Goal: Task Accomplishment & Management: Manage account settings

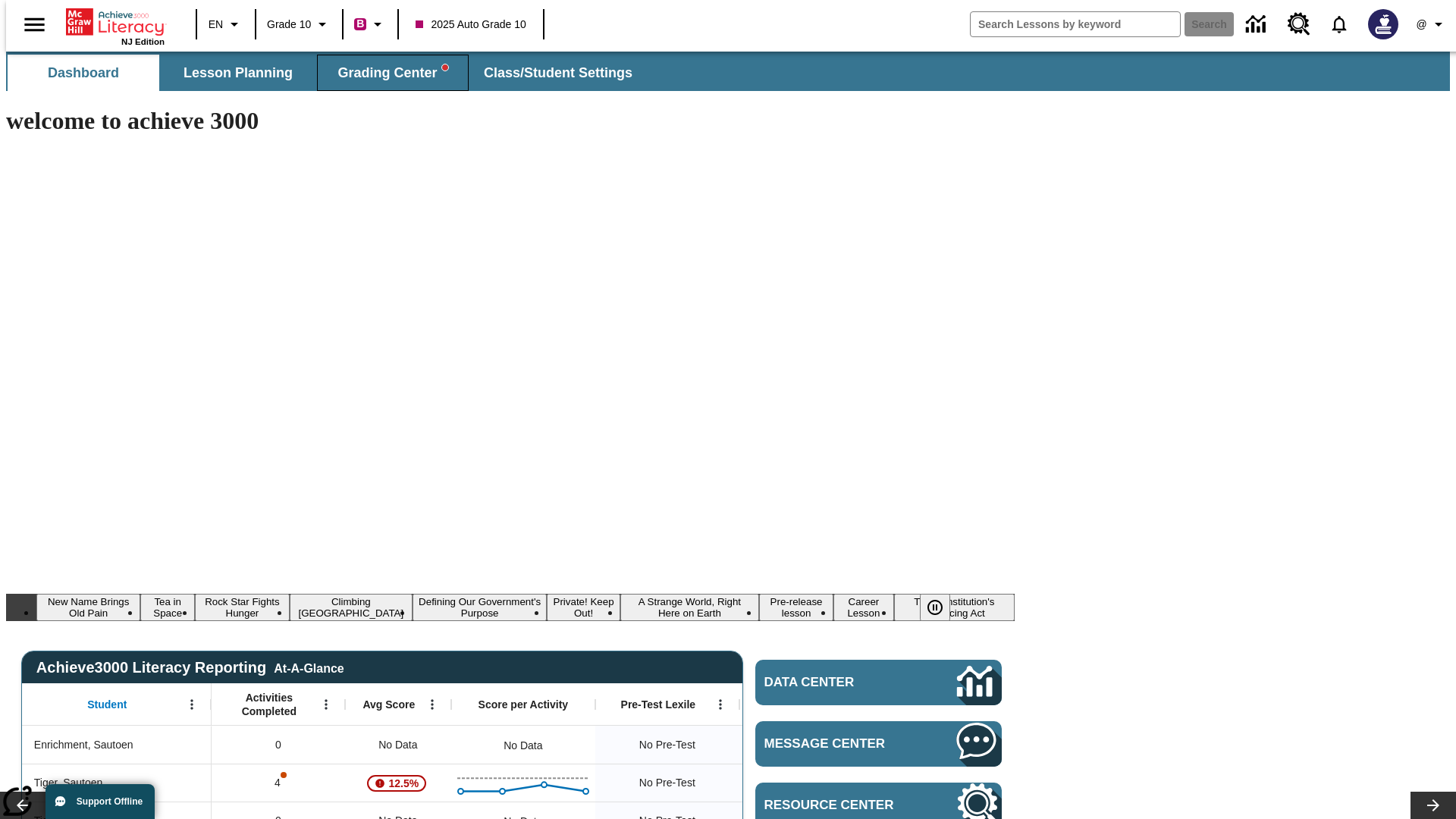
click at [387, 73] on span "Grading Center" at bounding box center [392, 73] width 110 height 17
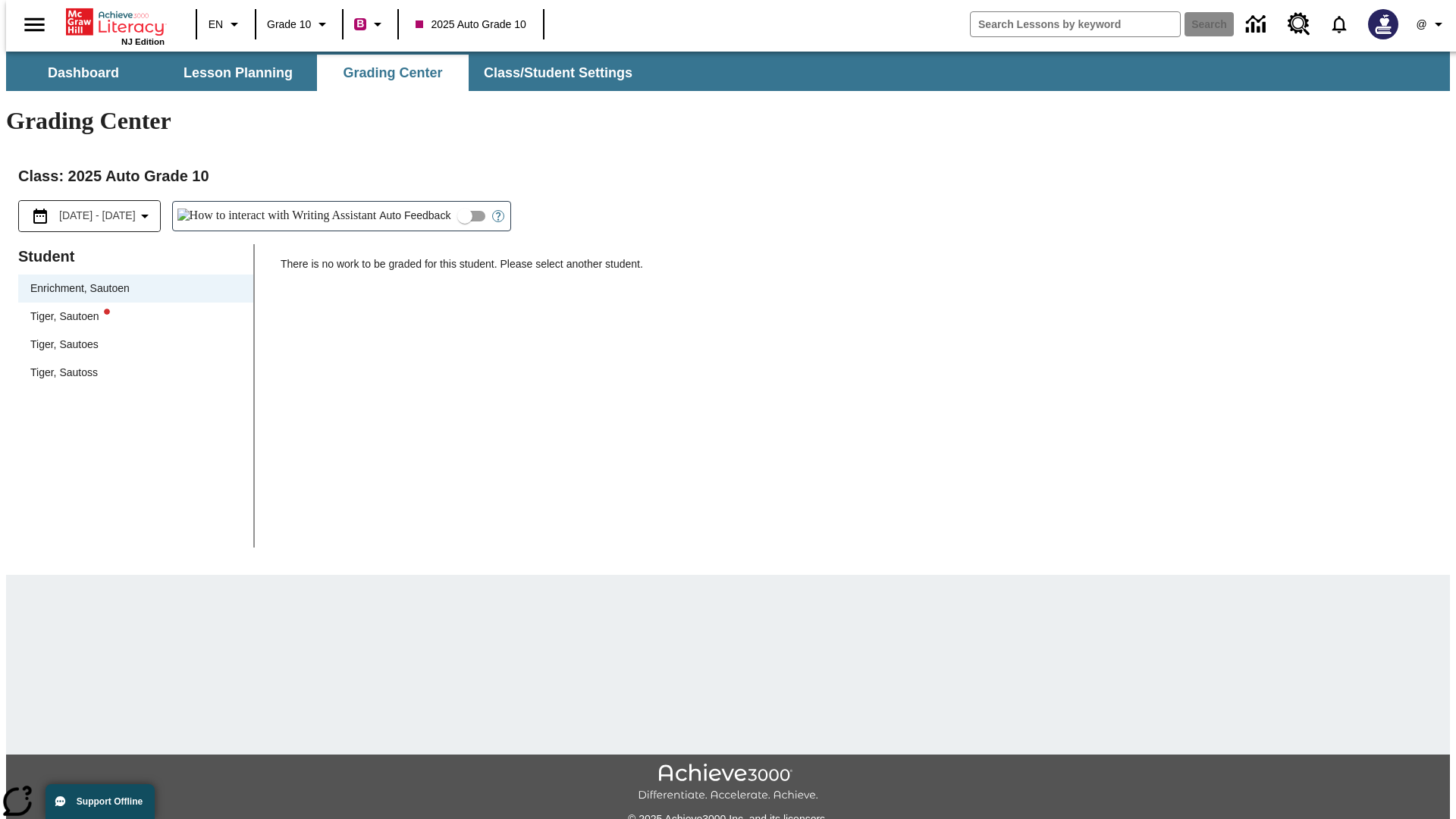
click at [130, 309] on div "Tiger, Sautoen" at bounding box center [136, 316] width 211 height 16
click at [422, 202] on input "Auto Feedback" at bounding box center [465, 216] width 86 height 29
checkbox input "true"
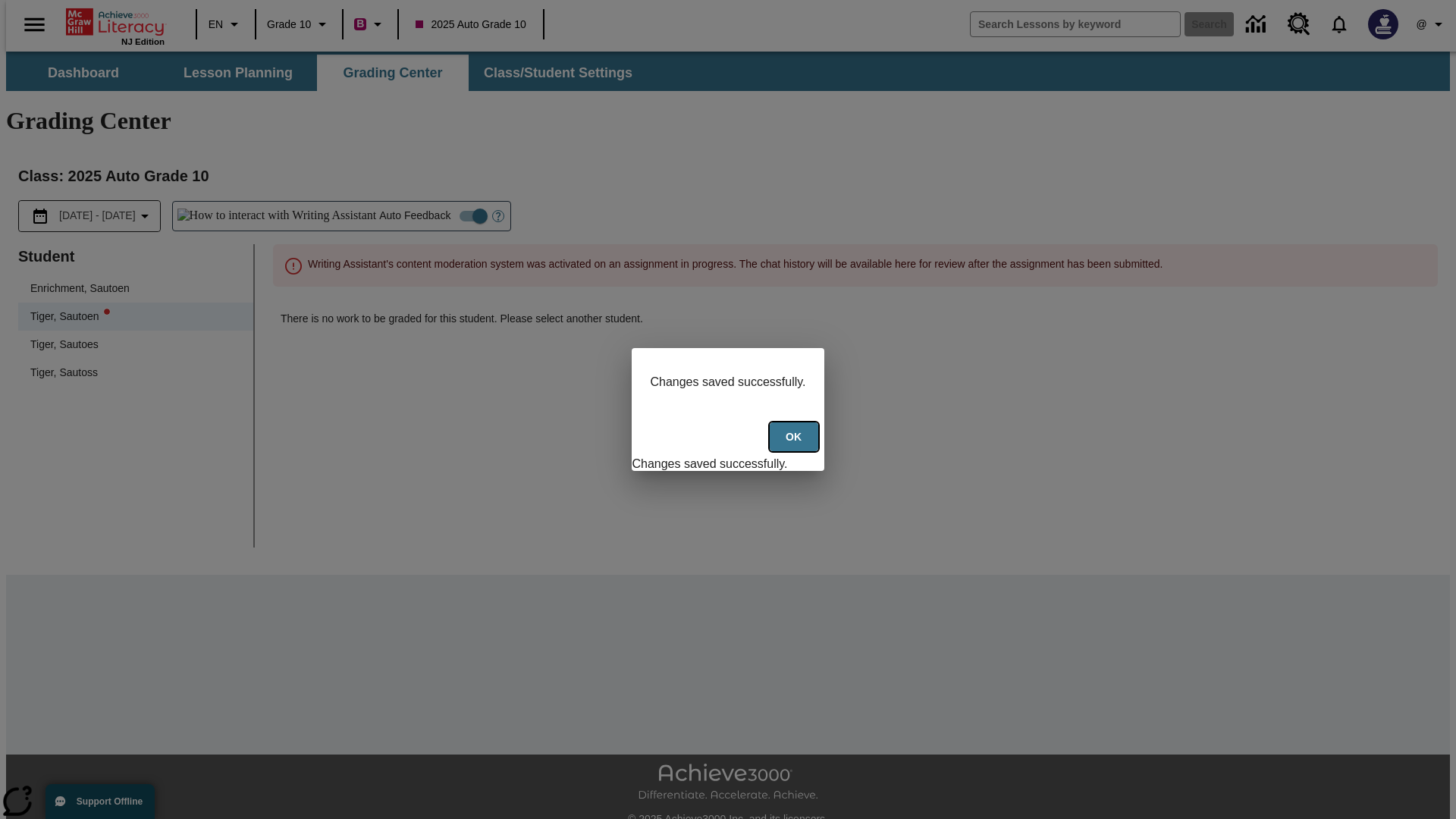
click at [796, 445] on button "Ok" at bounding box center [794, 438] width 48 height 30
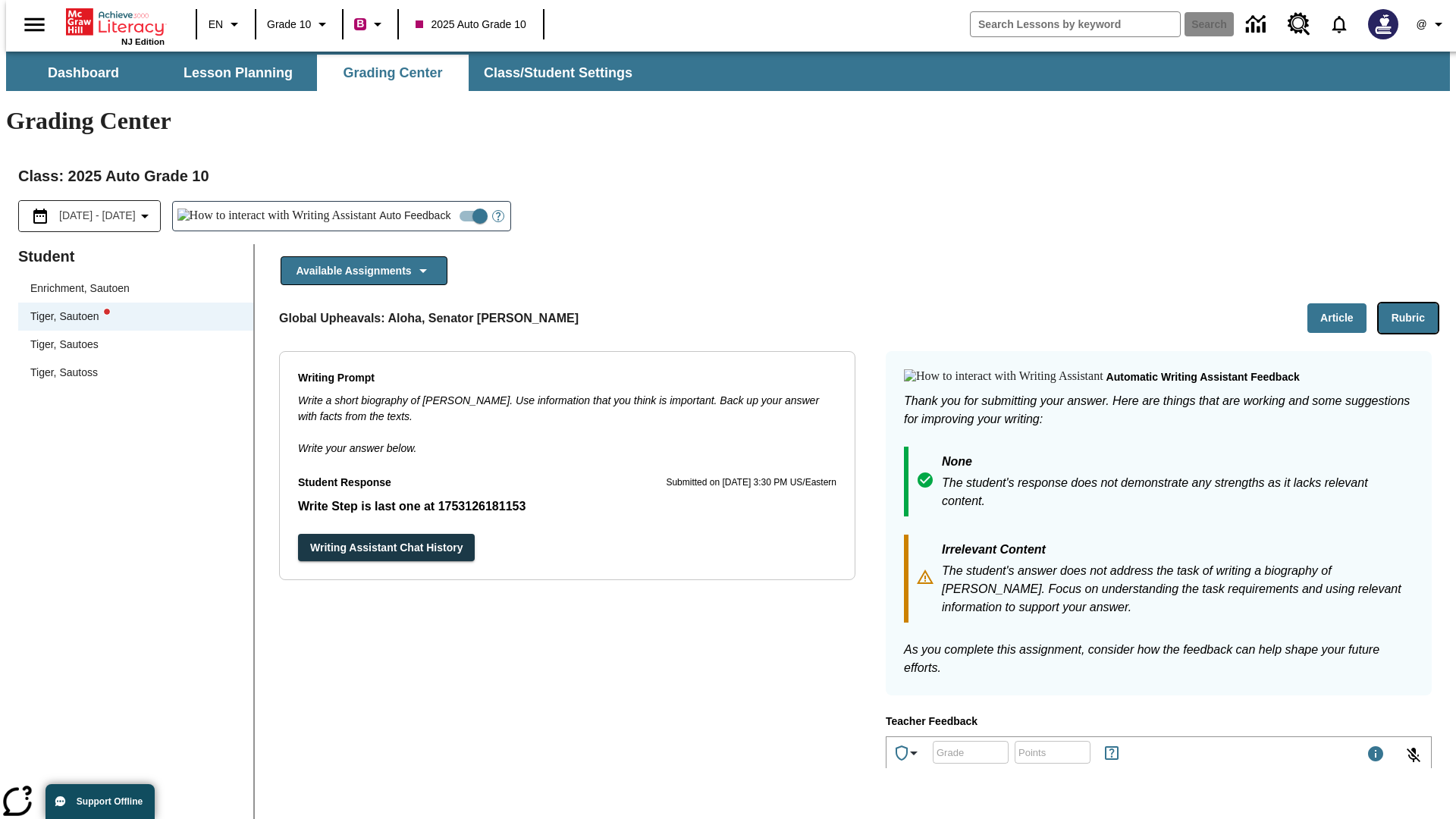
click at [1414, 303] on button "Rubric" at bounding box center [1408, 318] width 59 height 30
click at [1343, 303] on button "Article" at bounding box center [1336, 318] width 59 height 30
click at [225, 24] on icon "Language: EN, Select a language" at bounding box center [234, 24] width 18 height 18
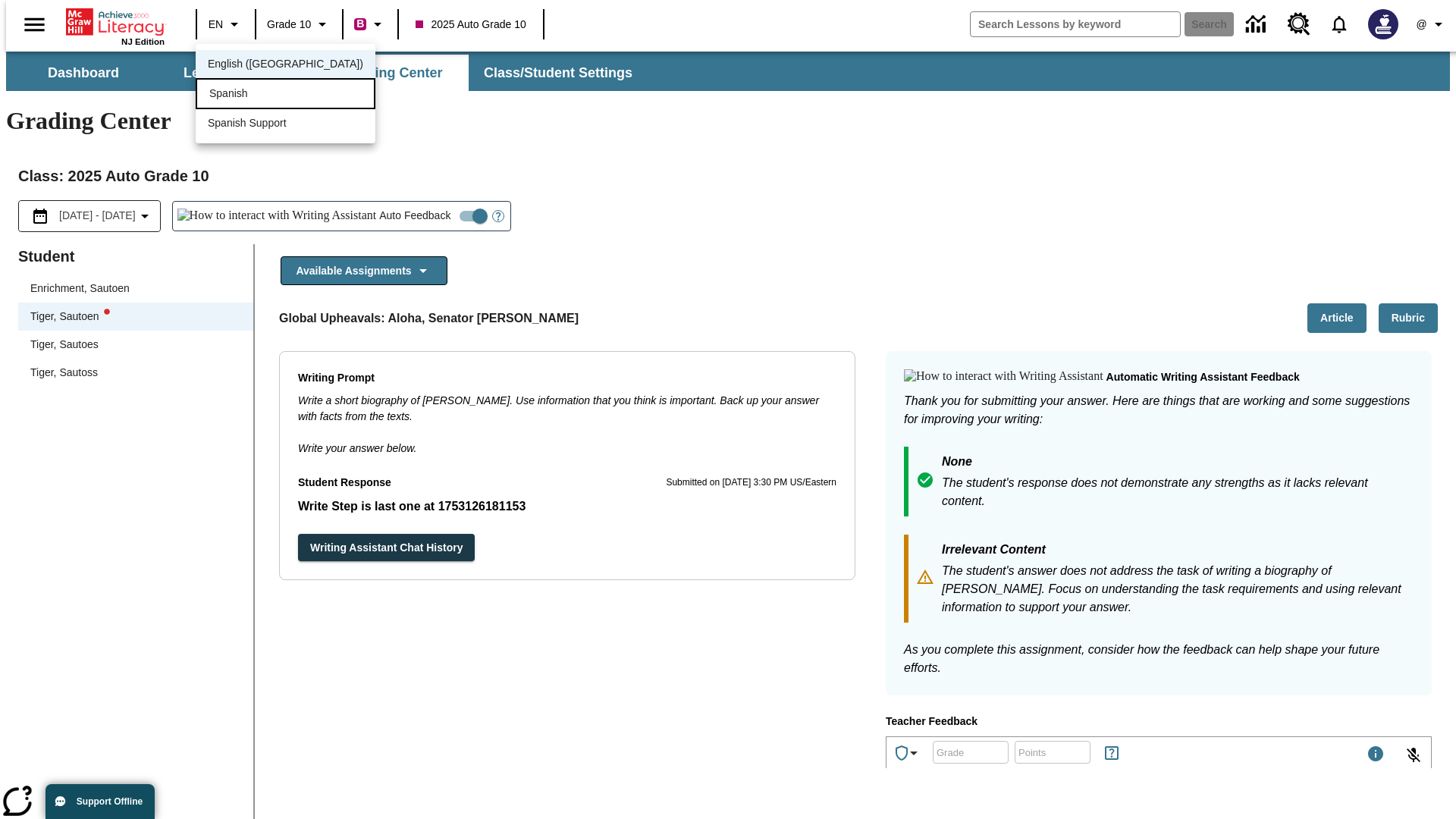
click at [252, 95] on div "Spanish" at bounding box center [286, 93] width 179 height 31
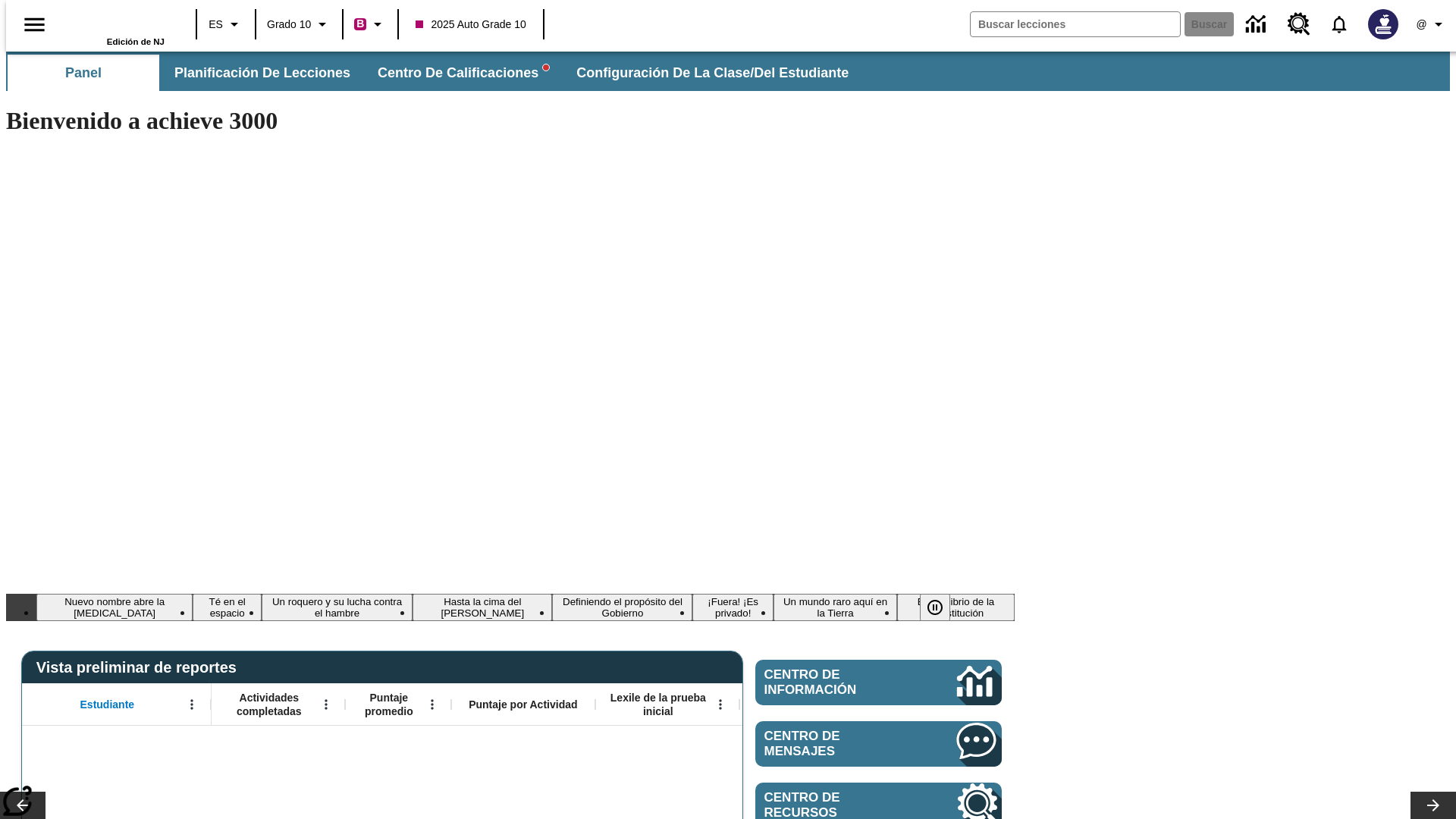
type input "-1"
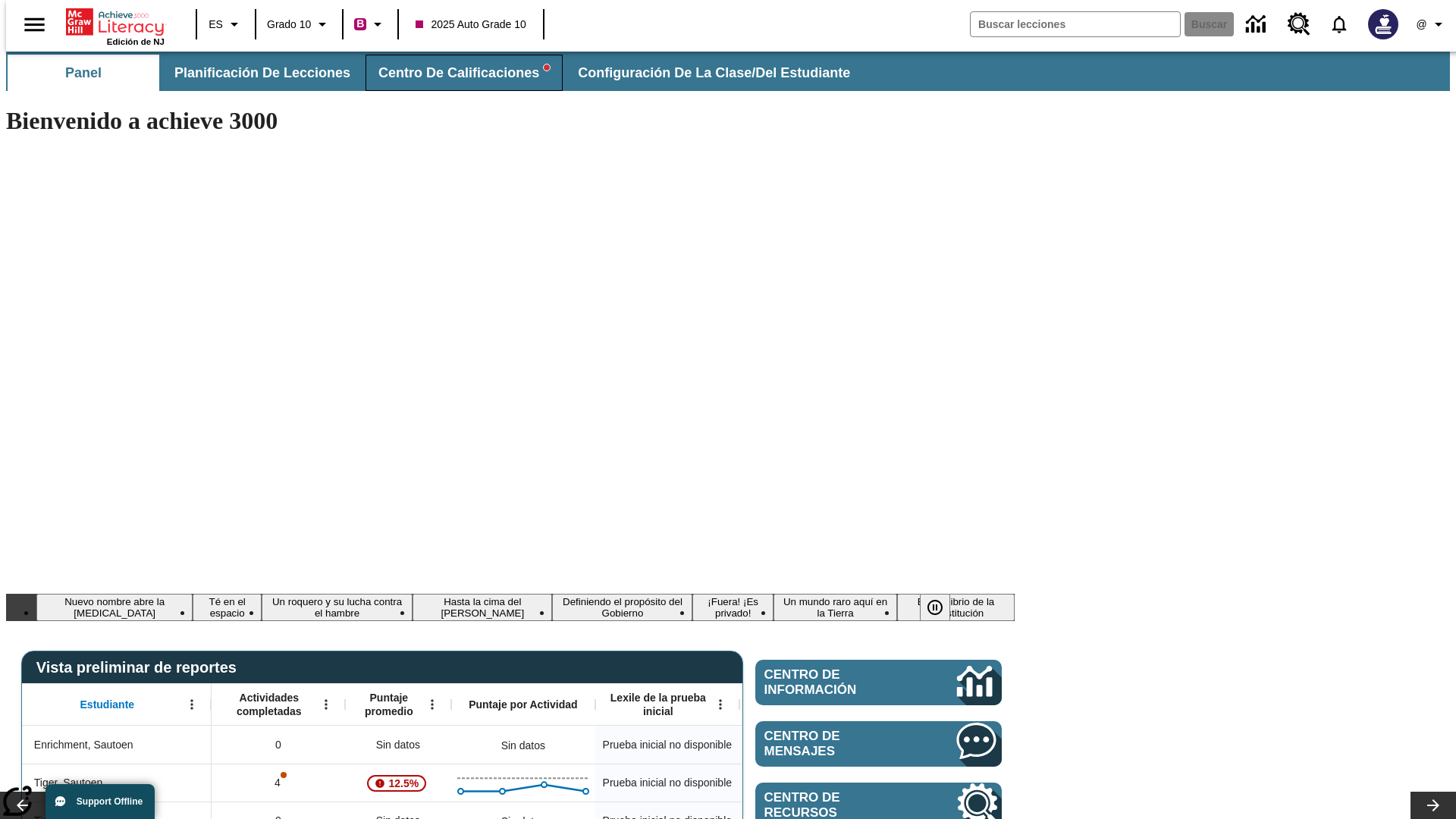
click at [451, 73] on span "Centro de calificaciones" at bounding box center [464, 73] width 171 height 17
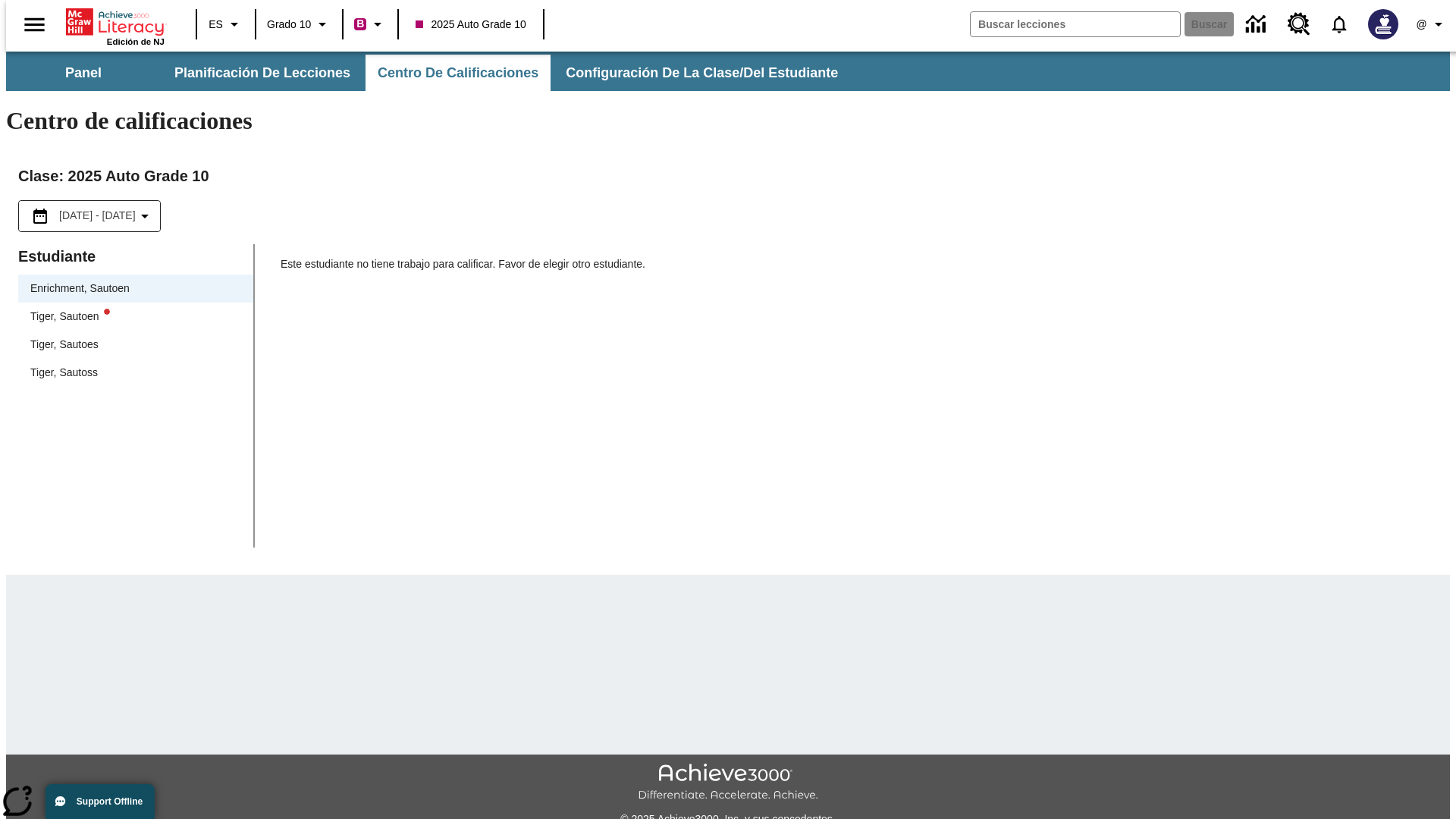
click at [130, 309] on div "Tiger, Sautoen" at bounding box center [136, 316] width 211 height 16
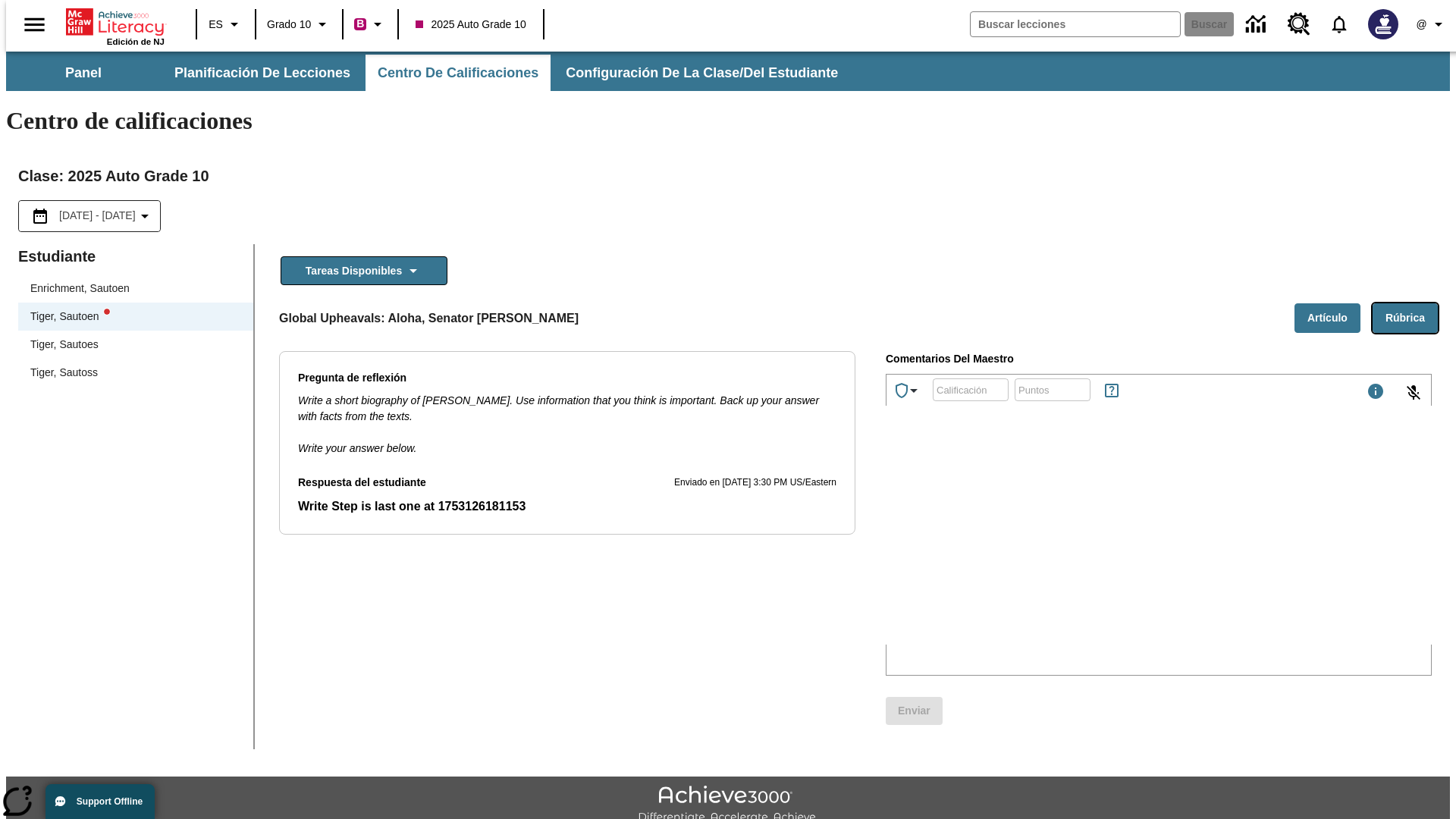
click at [1411, 303] on button "Rúbrica" at bounding box center [1405, 318] width 66 height 30
click at [1333, 303] on button "Artículo" at bounding box center [1327, 318] width 66 height 30
